Goal: Find specific page/section: Find specific page/section

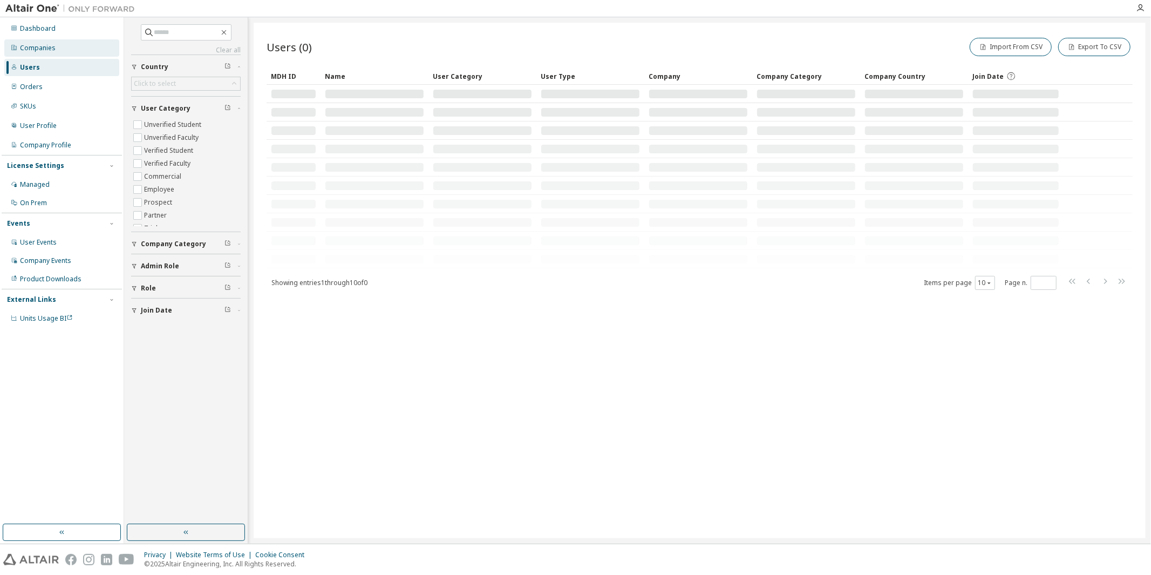
click at [58, 47] on div "Companies" at bounding box center [61, 47] width 115 height 17
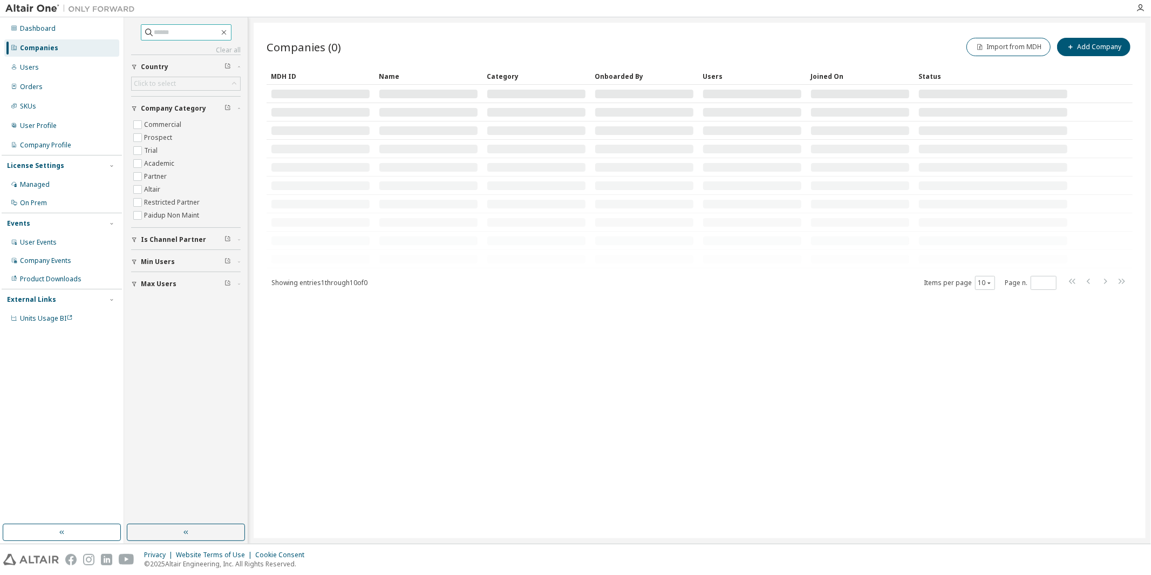
click at [171, 31] on input "text" at bounding box center [186, 32] width 65 height 11
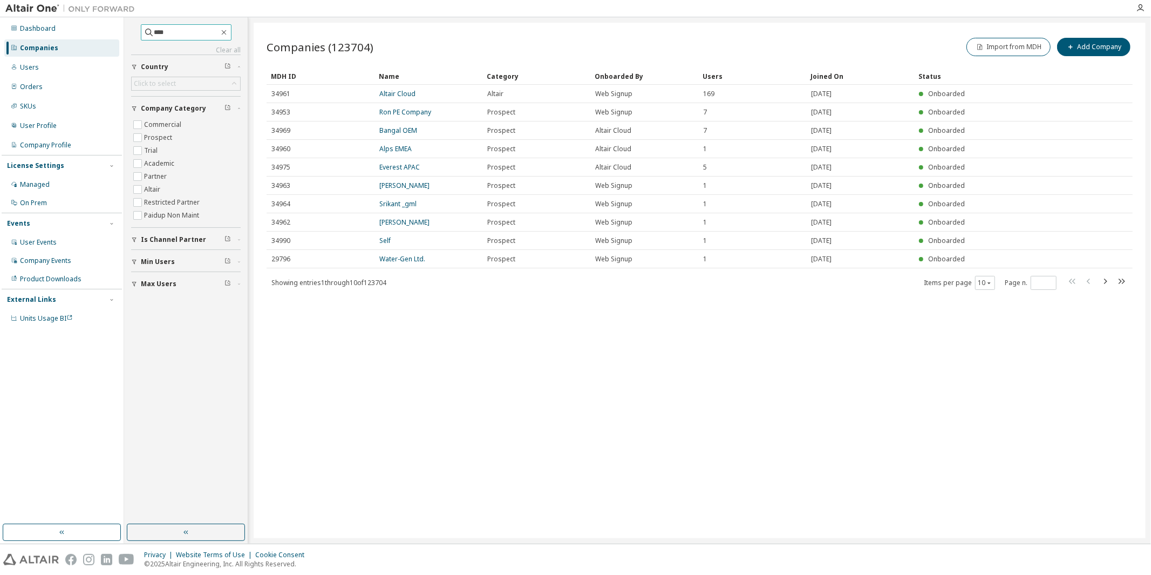
type input "****"
